Goal: Information Seeking & Learning: Learn about a topic

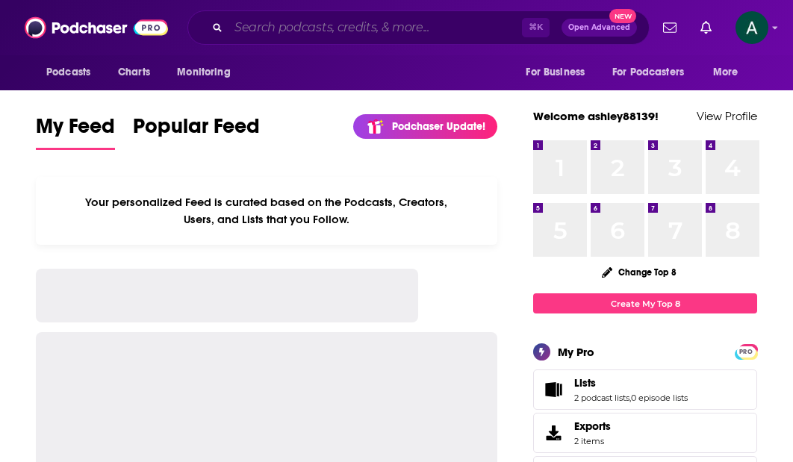
click at [306, 26] on input "Search podcasts, credits, & more..." at bounding box center [376, 28] width 294 height 24
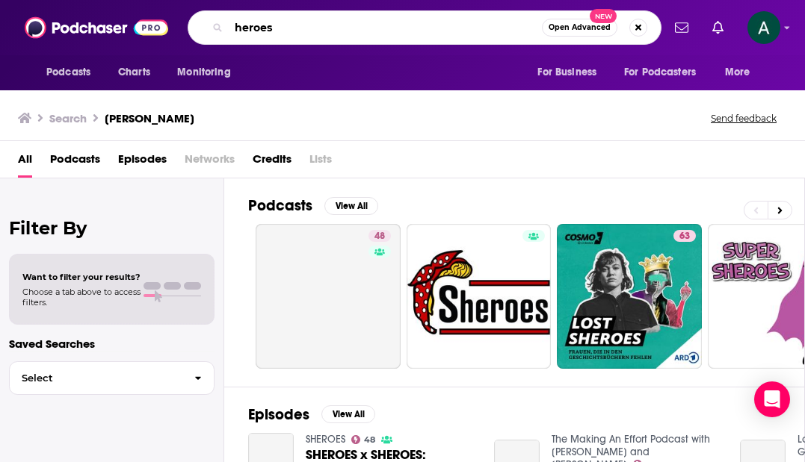
click at [236, 27] on input "heroes" at bounding box center [385, 28] width 313 height 24
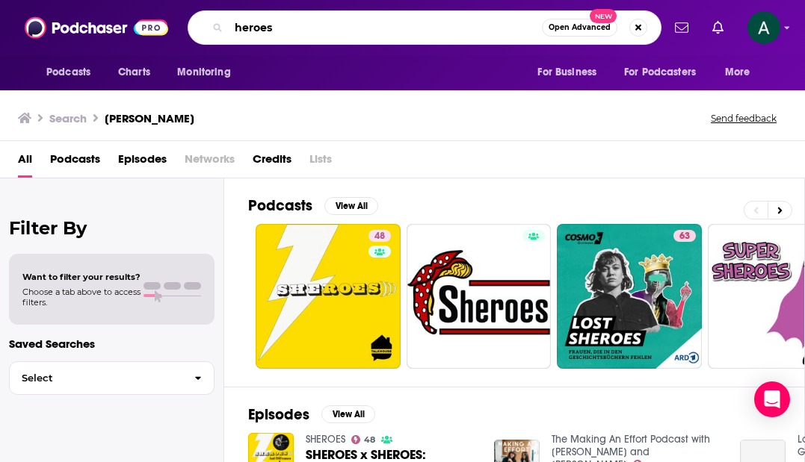
type input "[PERSON_NAME]"
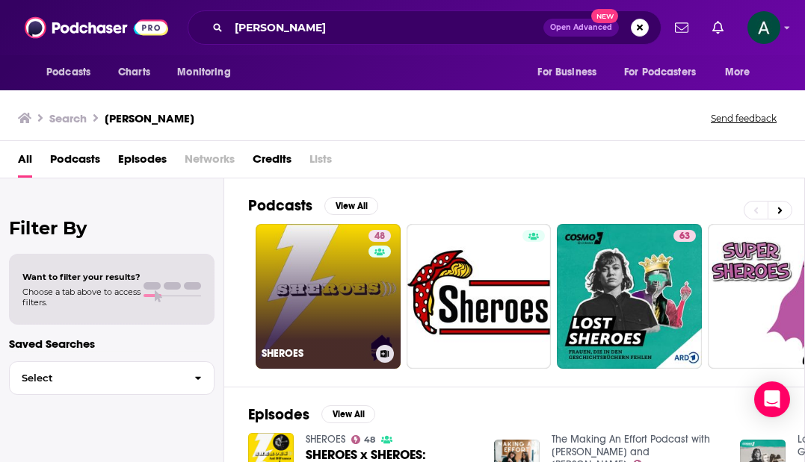
click at [299, 258] on link "48 SHEROES" at bounding box center [327, 296] width 145 height 145
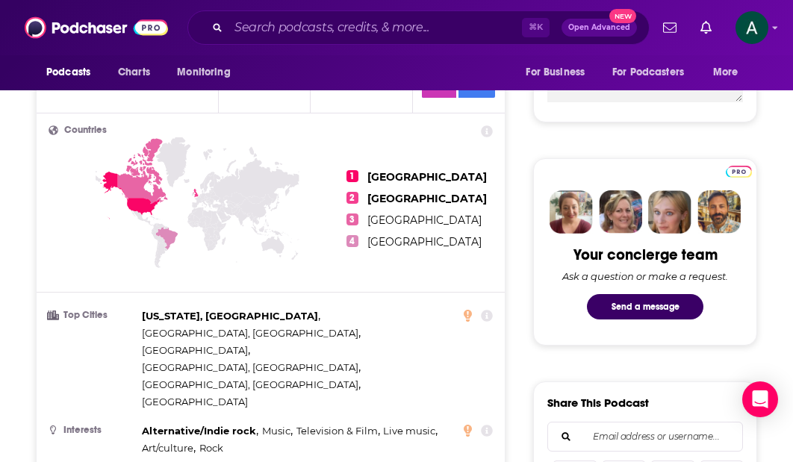
scroll to position [87, 0]
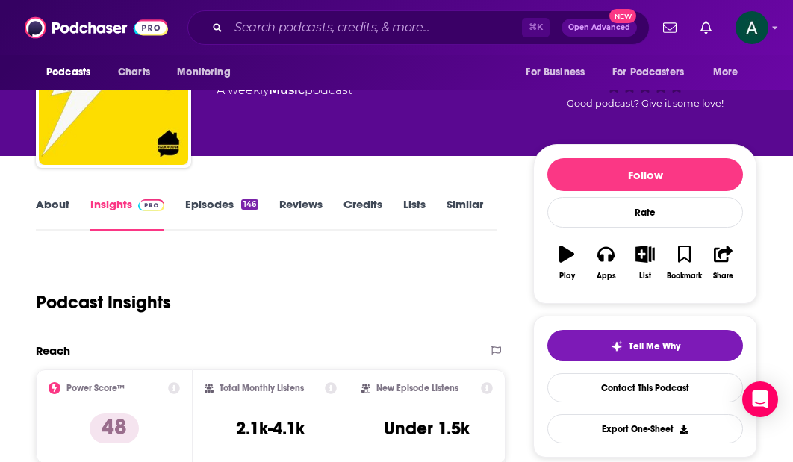
click at [50, 203] on link "About" at bounding box center [53, 214] width 34 height 34
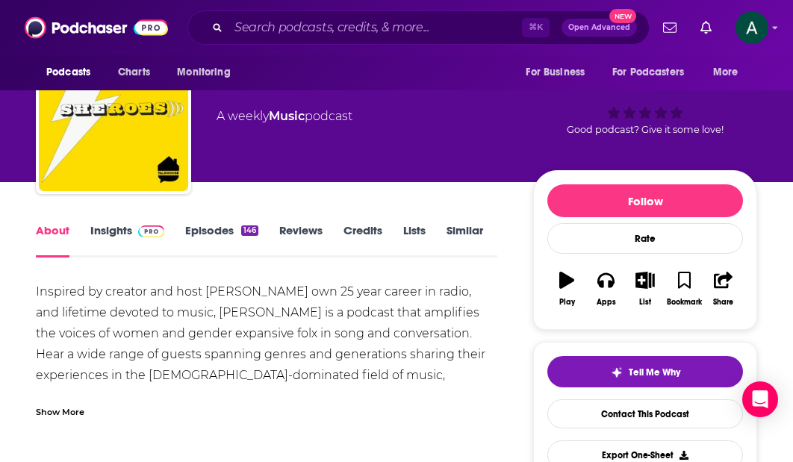
scroll to position [157, 0]
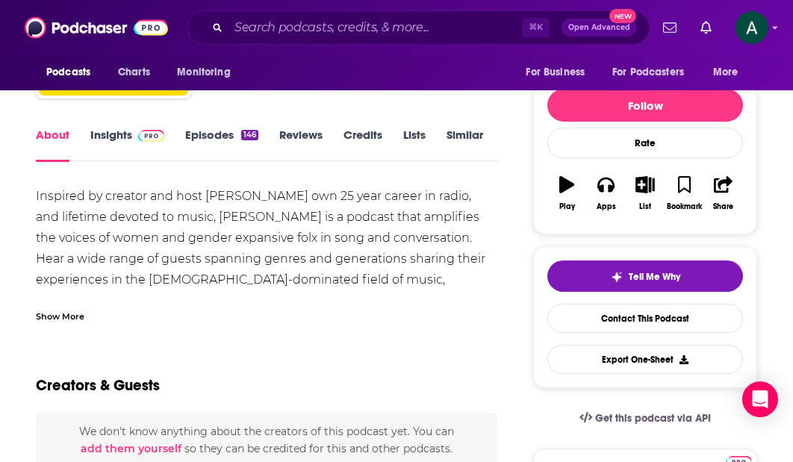
click at [75, 315] on div "Show More" at bounding box center [60, 316] width 49 height 14
